Goal: Check status: Check status

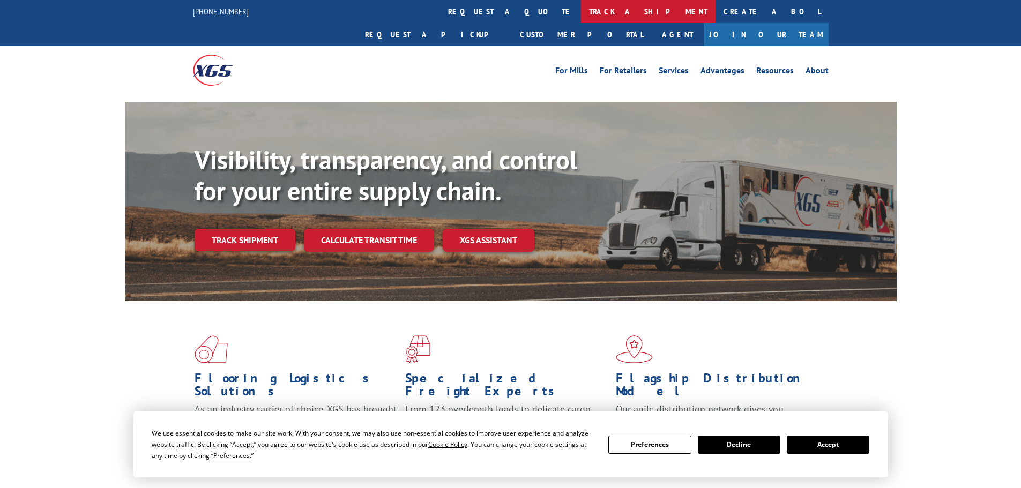
click at [581, 6] on link "track a shipment" at bounding box center [648, 11] width 134 height 23
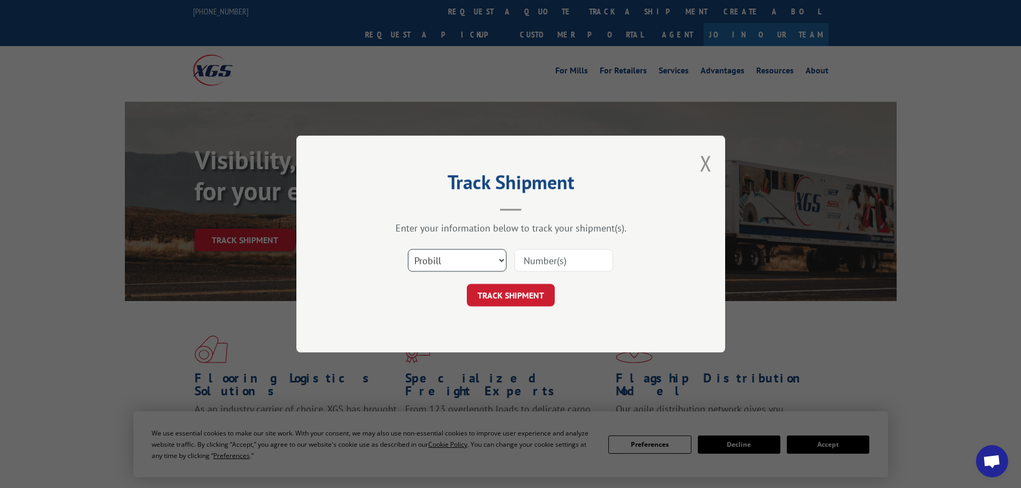
click at [444, 256] on select "Select category... Probill BOL PO" at bounding box center [457, 260] width 99 height 23
select select "bol"
click at [408, 249] on select "Select category... Probill BOL PO" at bounding box center [457, 260] width 99 height 23
click at [550, 253] on input at bounding box center [563, 260] width 99 height 23
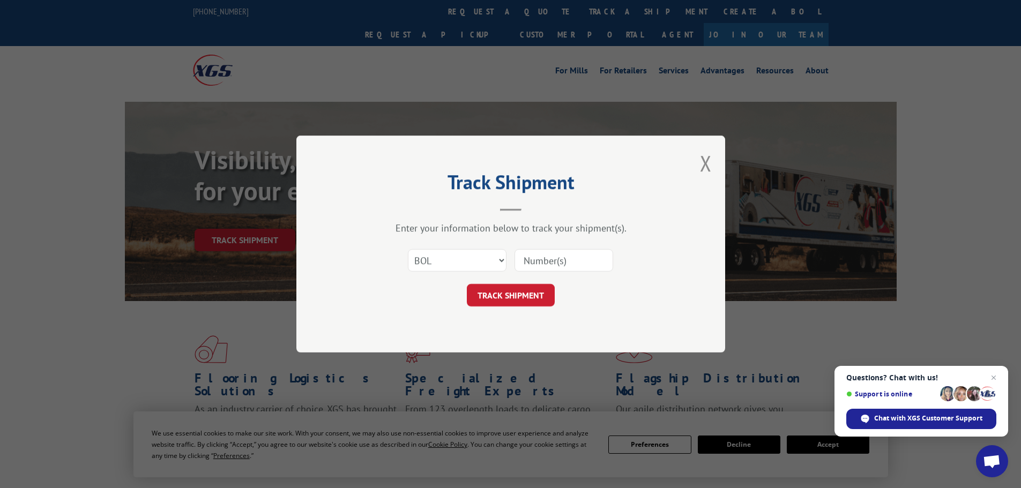
paste input "6000765"
type input "6000765"
click at [508, 299] on button "TRACK SHIPMENT" at bounding box center [511, 295] width 88 height 23
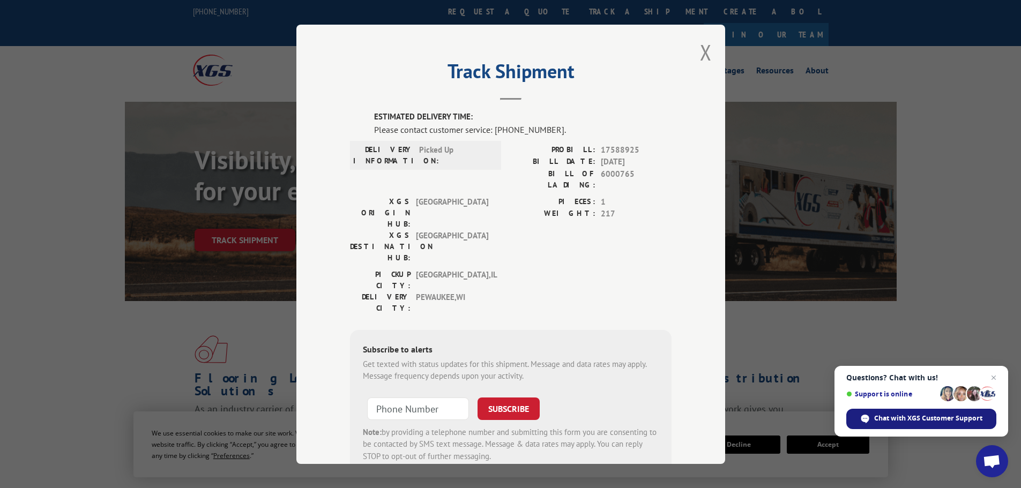
click at [909, 416] on span "Chat with XGS Customer Support" at bounding box center [928, 419] width 108 height 10
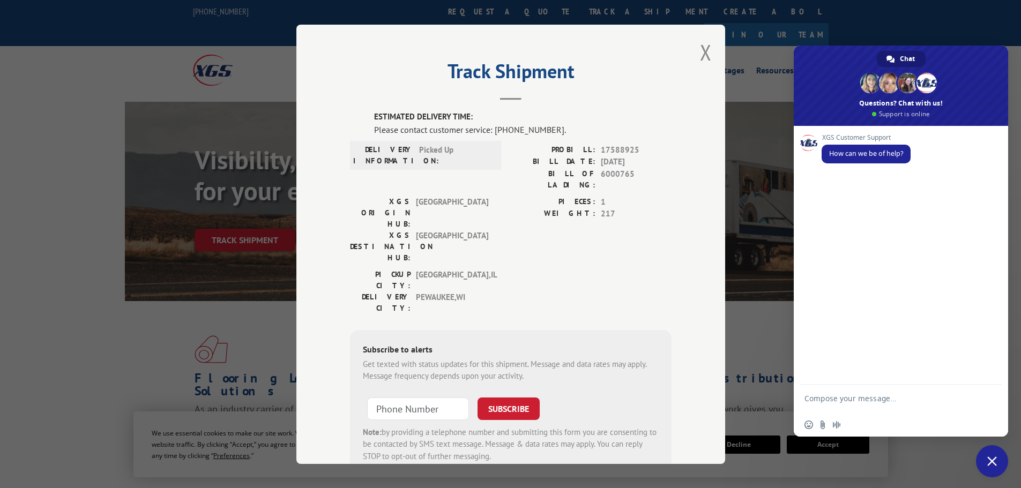
drag, startPoint x: 555, startPoint y: 161, endPoint x: 660, endPoint y: 161, distance: 105.0
click at [660, 161] on div "BILL DATE: [DATE]" at bounding box center [591, 162] width 161 height 12
click at [639, 175] on span "6000765" at bounding box center [636, 179] width 71 height 23
drag, startPoint x: 534, startPoint y: 176, endPoint x: 644, endPoint y: 175, distance: 110.4
click at [644, 175] on div "BILL OF LADING: 6000765" at bounding box center [591, 179] width 161 height 23
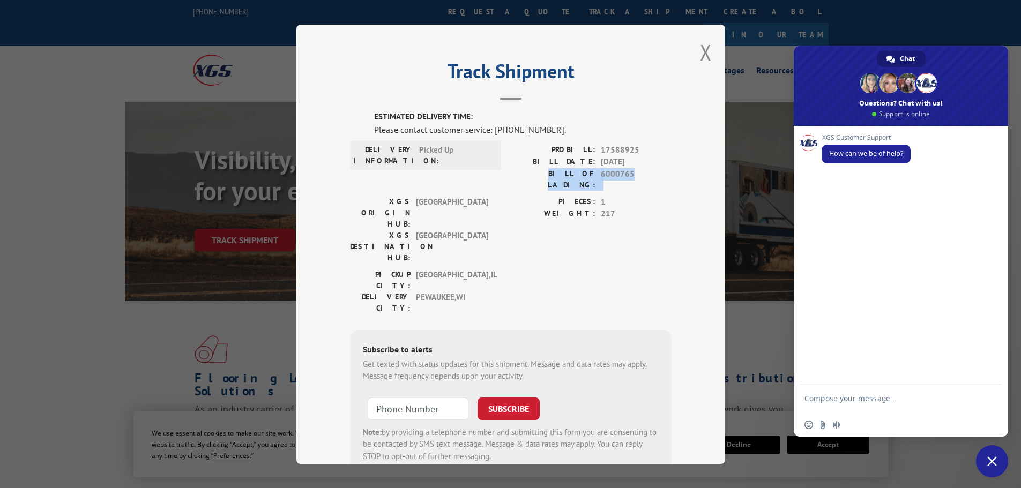
click at [644, 176] on span "6000765" at bounding box center [636, 179] width 71 height 23
drag, startPoint x: 635, startPoint y: 175, endPoint x: 536, endPoint y: 167, distance: 99.4
click at [536, 167] on div "PROBILL: 17588925 BILL DATE: [DATE] BILL OF LADING: 6000765" at bounding box center [591, 167] width 161 height 47
copy div "BILL DATE: [DATE] BILL OF LADING: 6000765"
paste textarea "BILL DATE: [DATE] BILL OF LADING: 6000765"
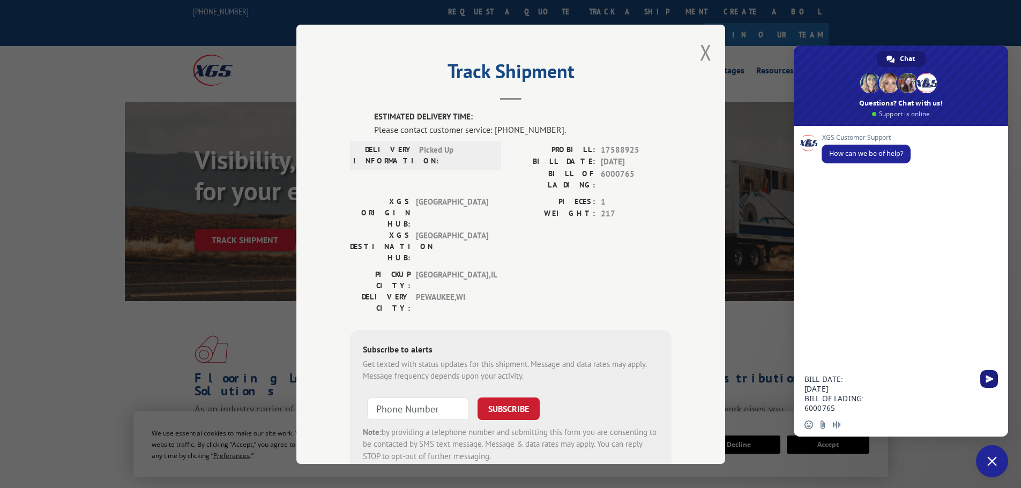
type textarea "BILL DATE: [DATE] BILL OF LADING: 6000765"
click at [983, 380] on span "Send" at bounding box center [989, 379] width 18 height 18
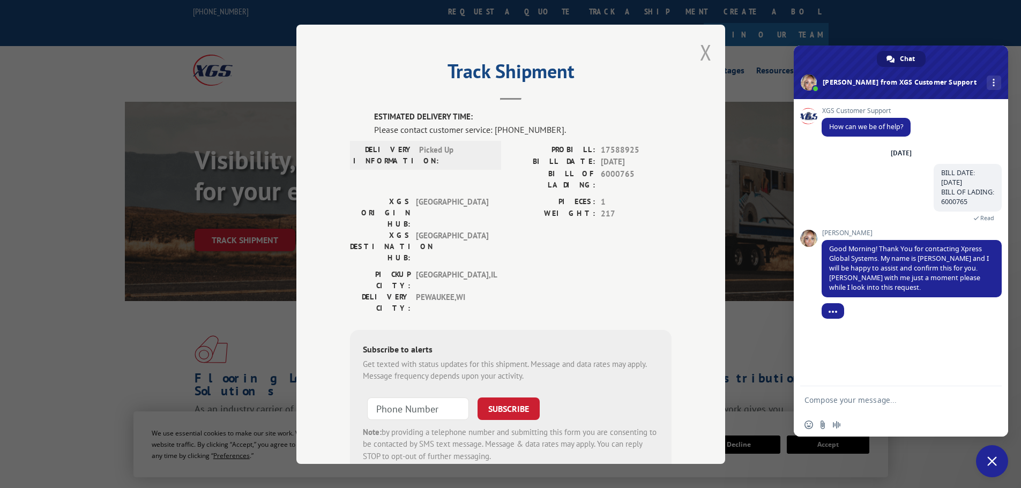
click at [701, 53] on button "Close modal" at bounding box center [706, 52] width 12 height 28
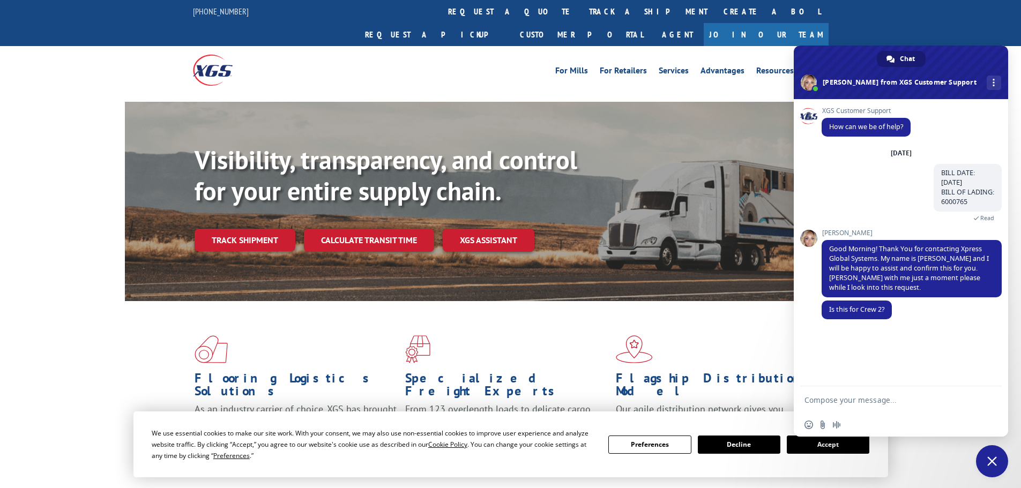
click at [822, 388] on form at bounding box center [888, 400] width 169 height 29
click at [825, 401] on textarea "Compose your message..." at bounding box center [888, 400] width 169 height 10
type textarea "yes"
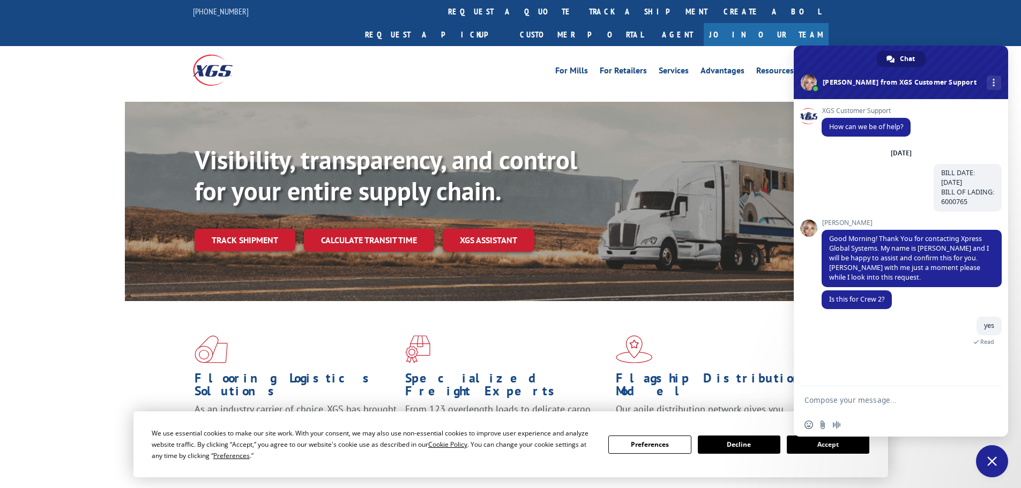
click at [739, 441] on button "Decline" at bounding box center [739, 445] width 83 height 18
